Goal: Find specific page/section: Find specific page/section

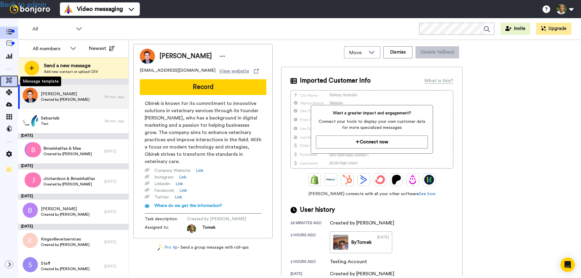
click at [8, 78] on icon at bounding box center [9, 80] width 6 height 6
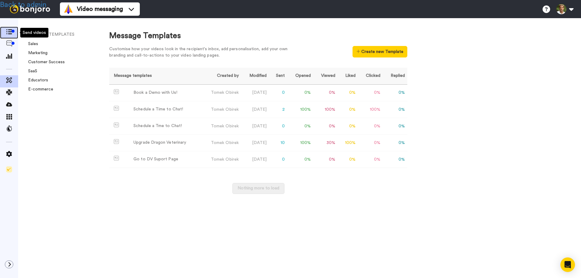
click at [9, 30] on icon at bounding box center [9, 31] width 6 height 5
